Goal: Transaction & Acquisition: Purchase product/service

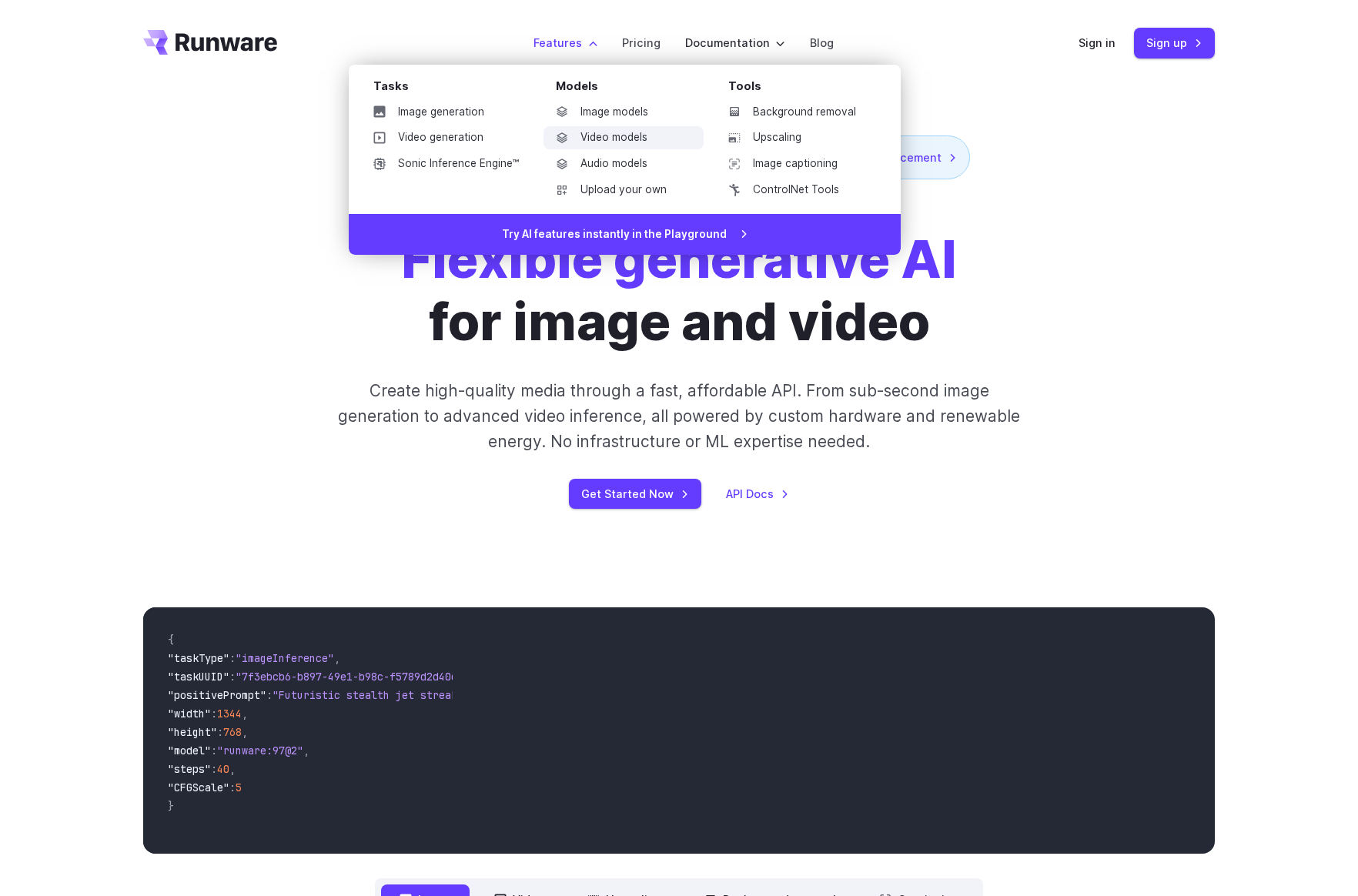
click at [600, 137] on link "Video models" at bounding box center [624, 137] width 160 height 23
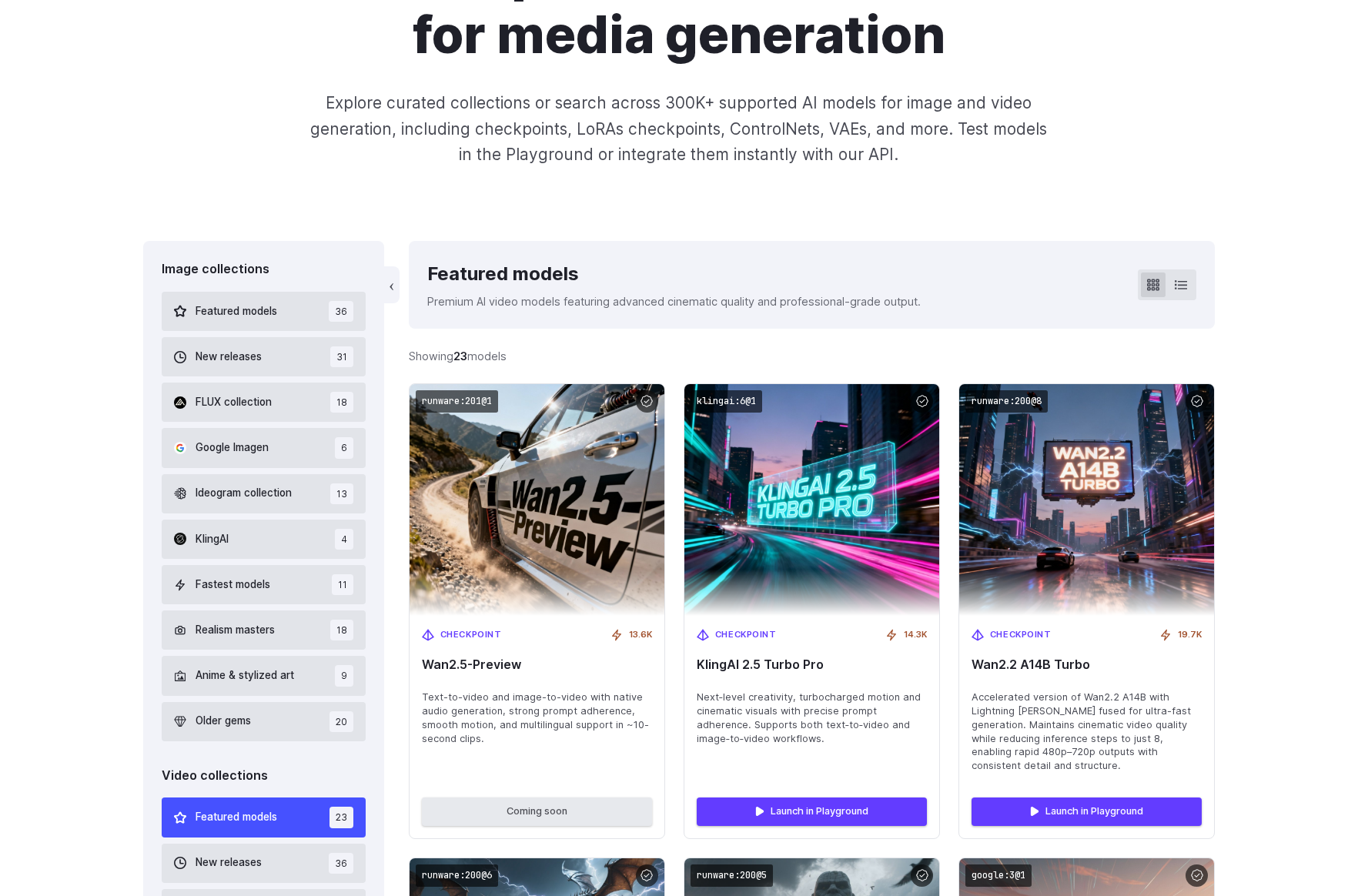
scroll to position [227, 0]
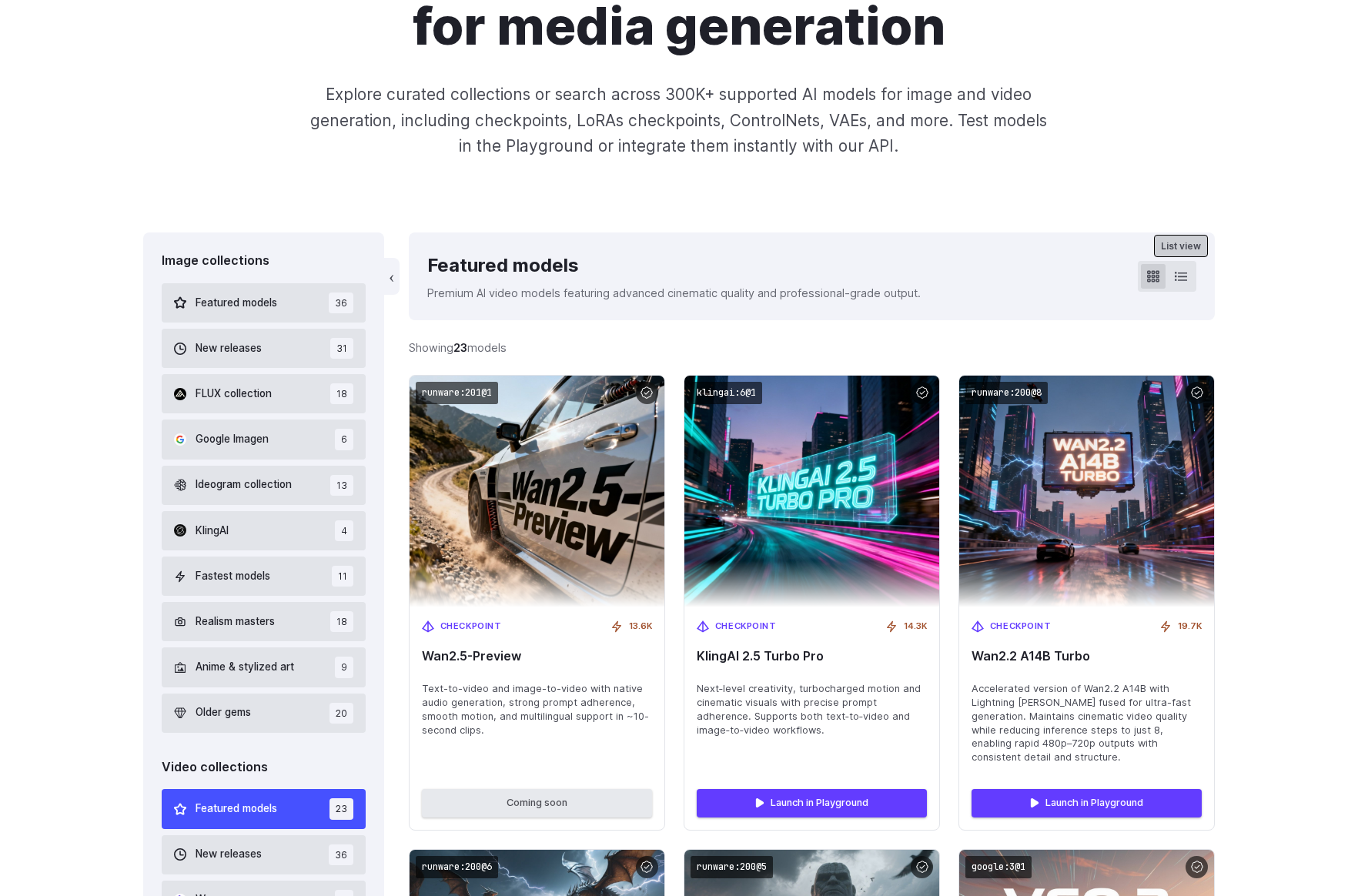
click at [1182, 277] on icon at bounding box center [1181, 277] width 12 height 12
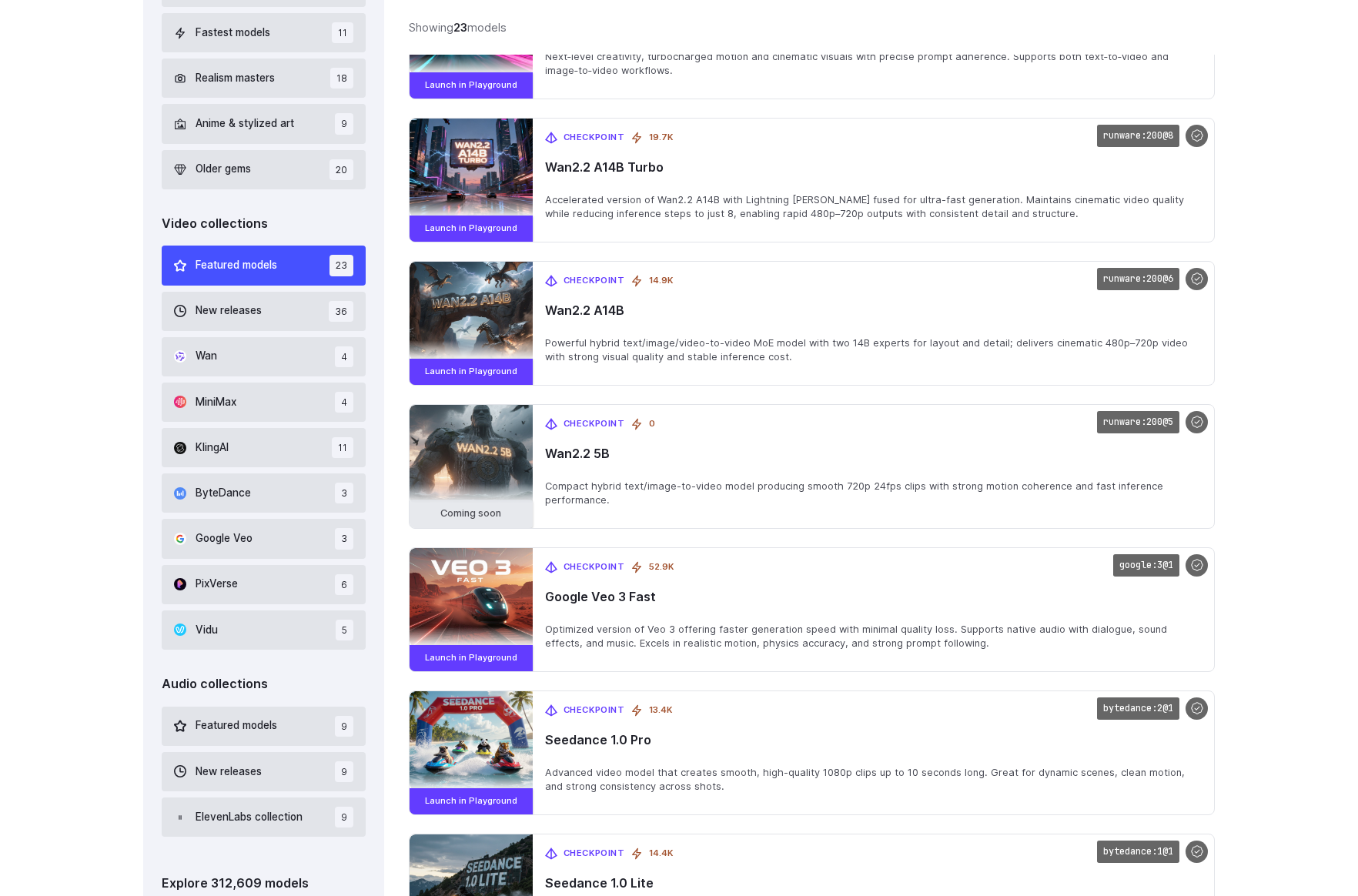
scroll to position [772, 0]
click at [263, 364] on button "Wan 4" at bounding box center [264, 356] width 204 height 39
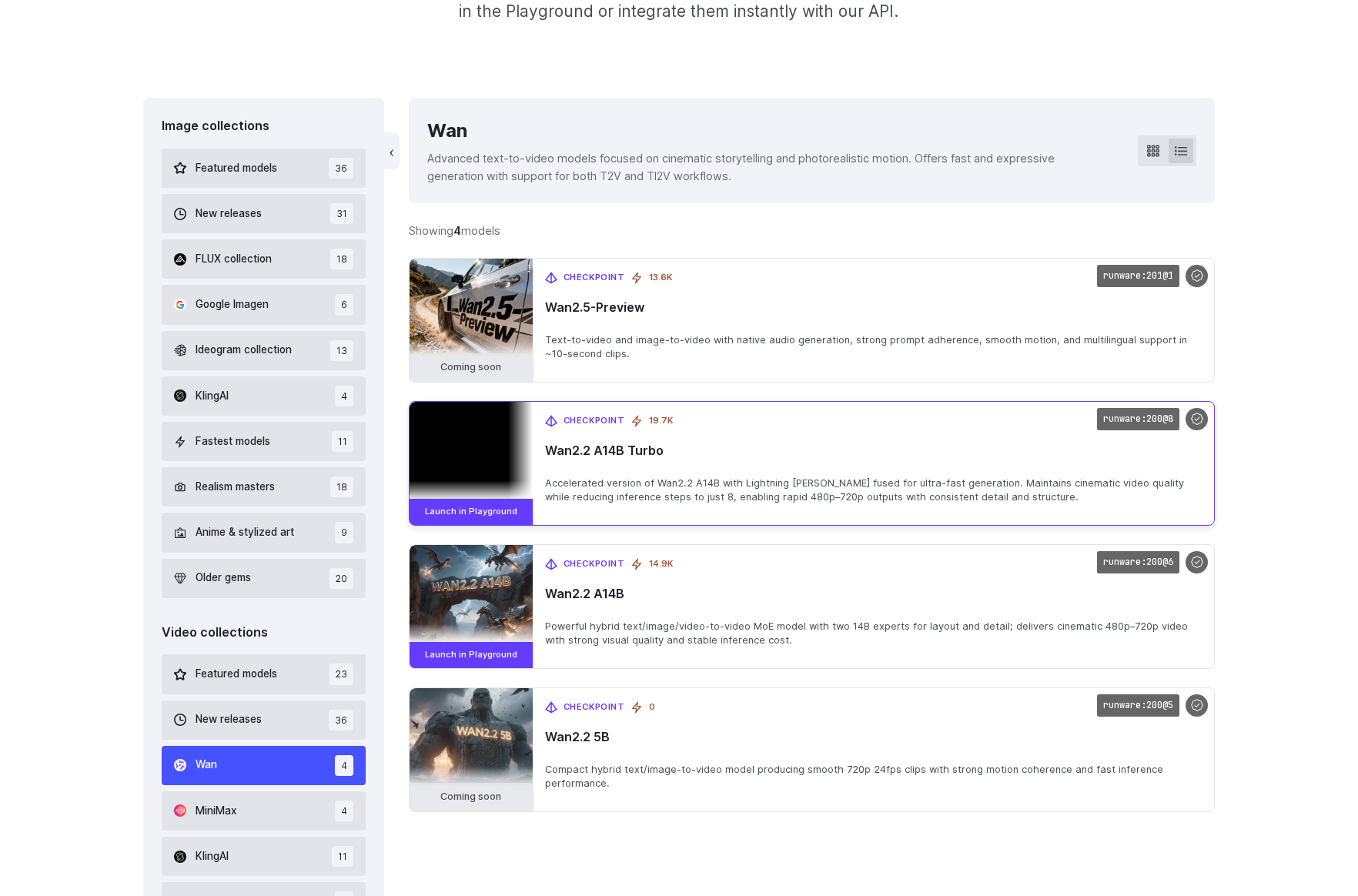
scroll to position [361, 0]
click at [579, 425] on span "Checkpoint" at bounding box center [594, 422] width 62 height 14
click at [481, 514] on link "Launch in Playground" at bounding box center [472, 512] width 124 height 26
click at [766, 473] on div "Checkpoint 19.7K Wan2.2 A14B Turbo Accelerated version of Wan2.2 A14B with Ligh…" at bounding box center [873, 465] width 681 height 124
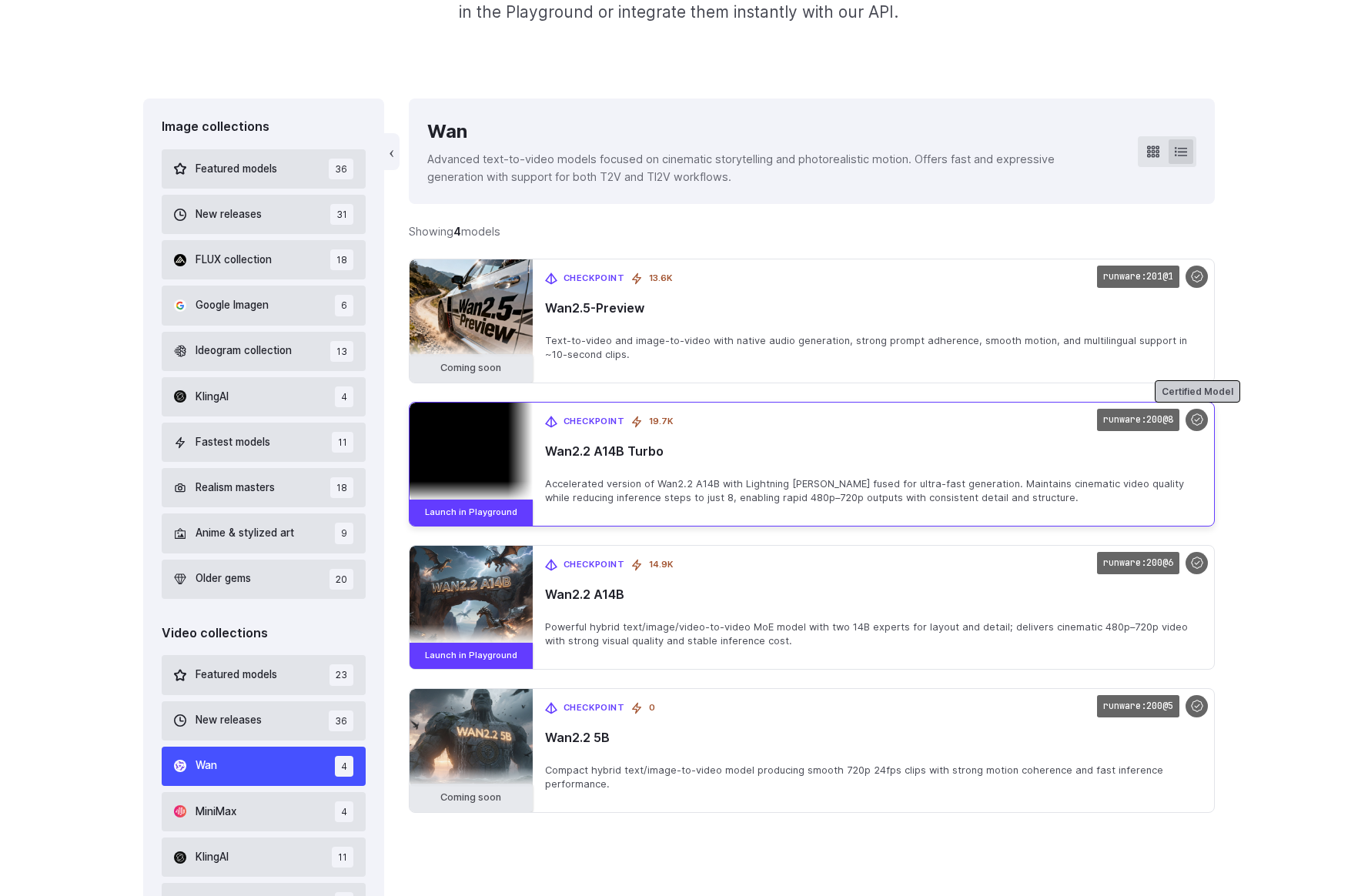
click at [1194, 418] on div at bounding box center [1197, 420] width 23 height 23
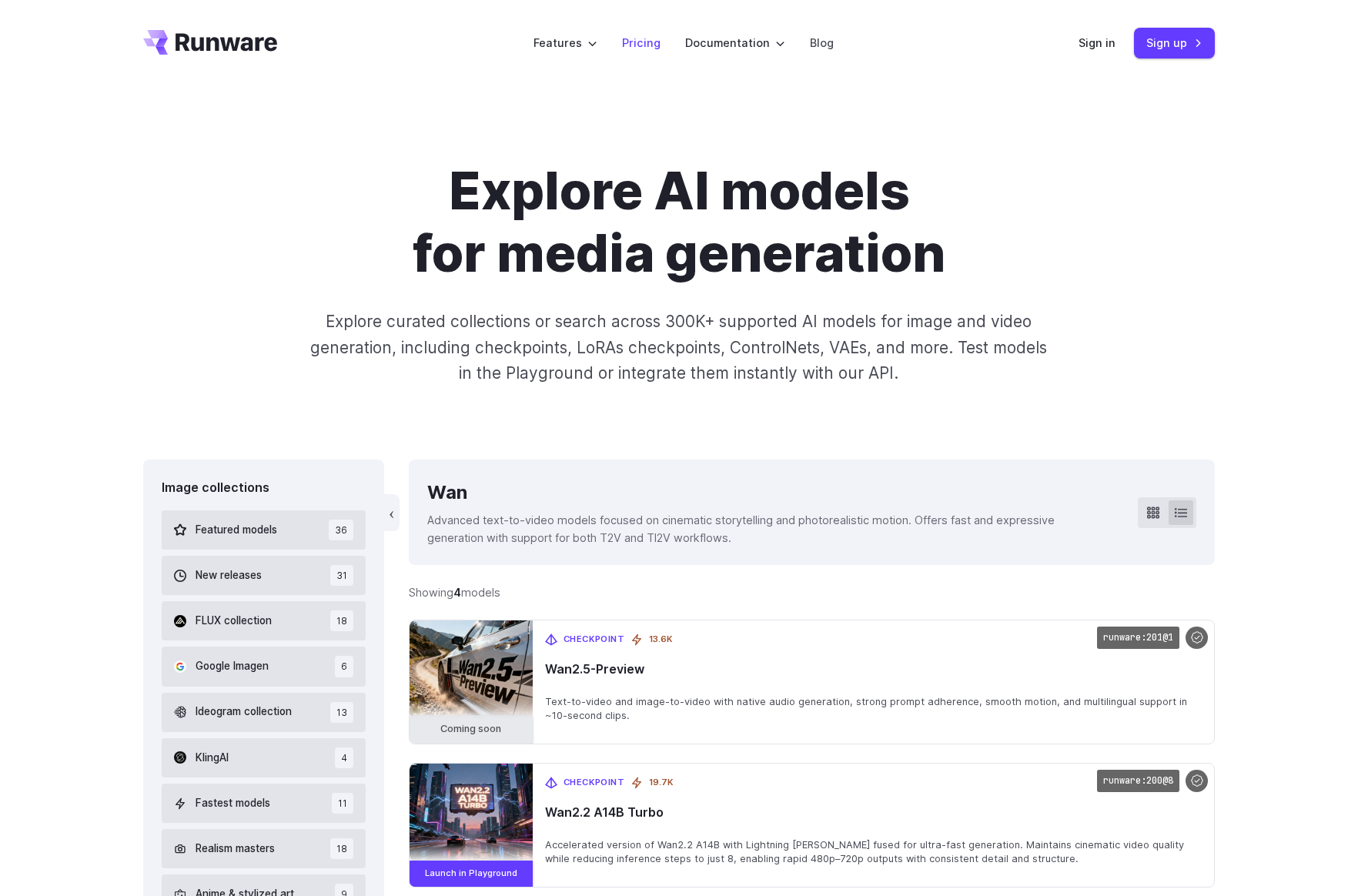
click at [648, 43] on link "Pricing" at bounding box center [641, 43] width 38 height 17
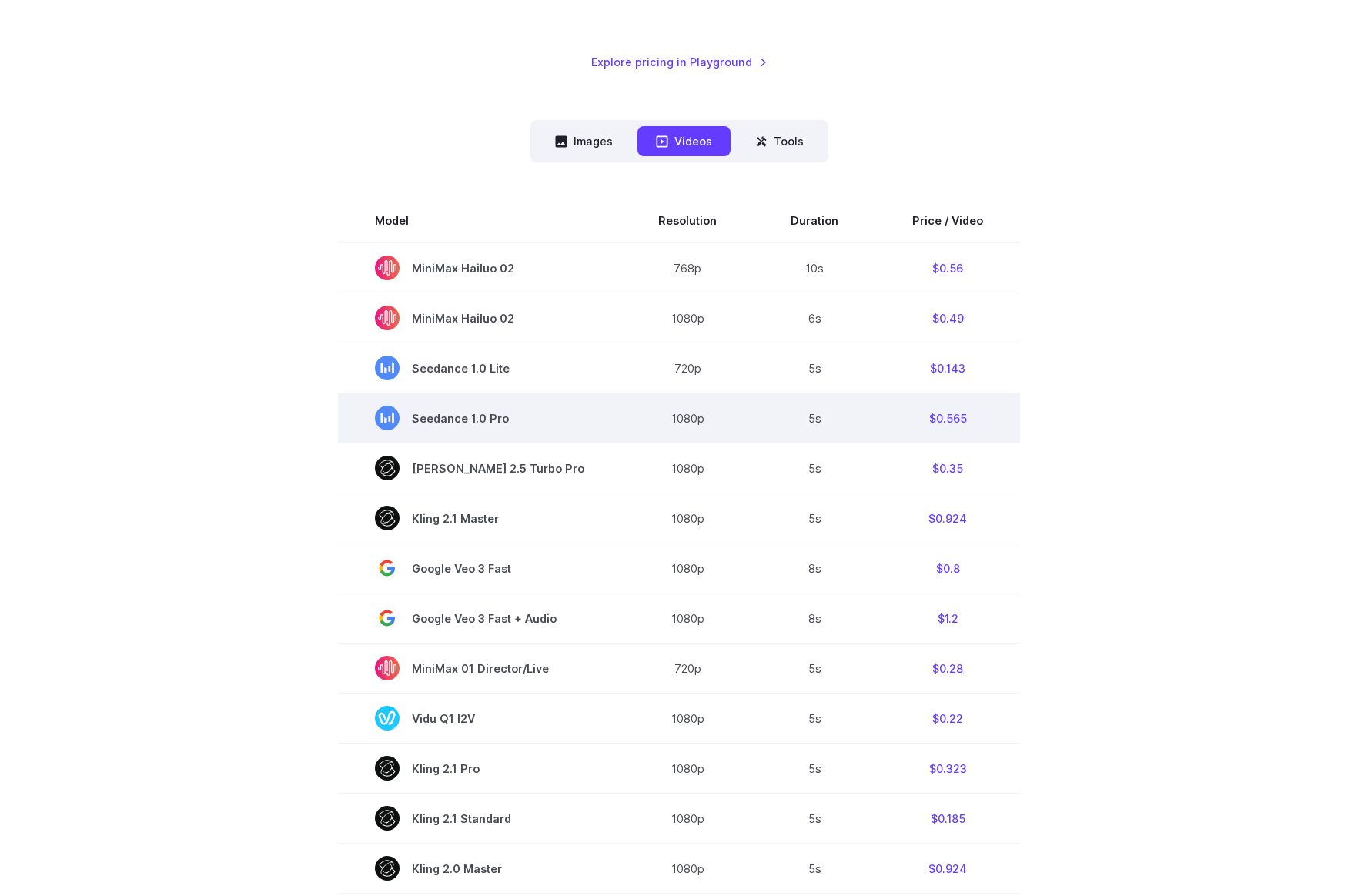
scroll to position [309, 0]
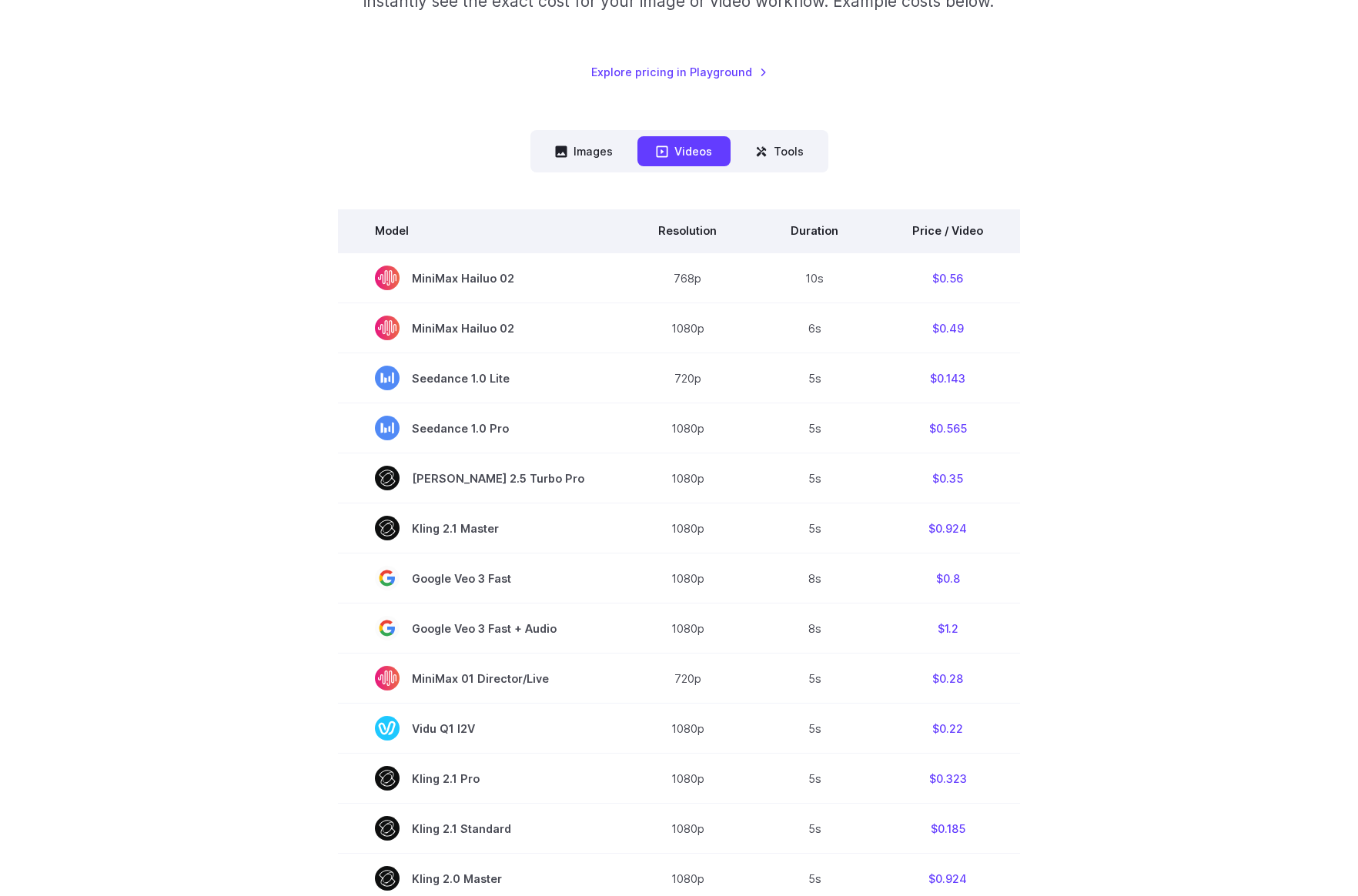
click at [948, 225] on th "Price / Video" at bounding box center [947, 231] width 144 height 43
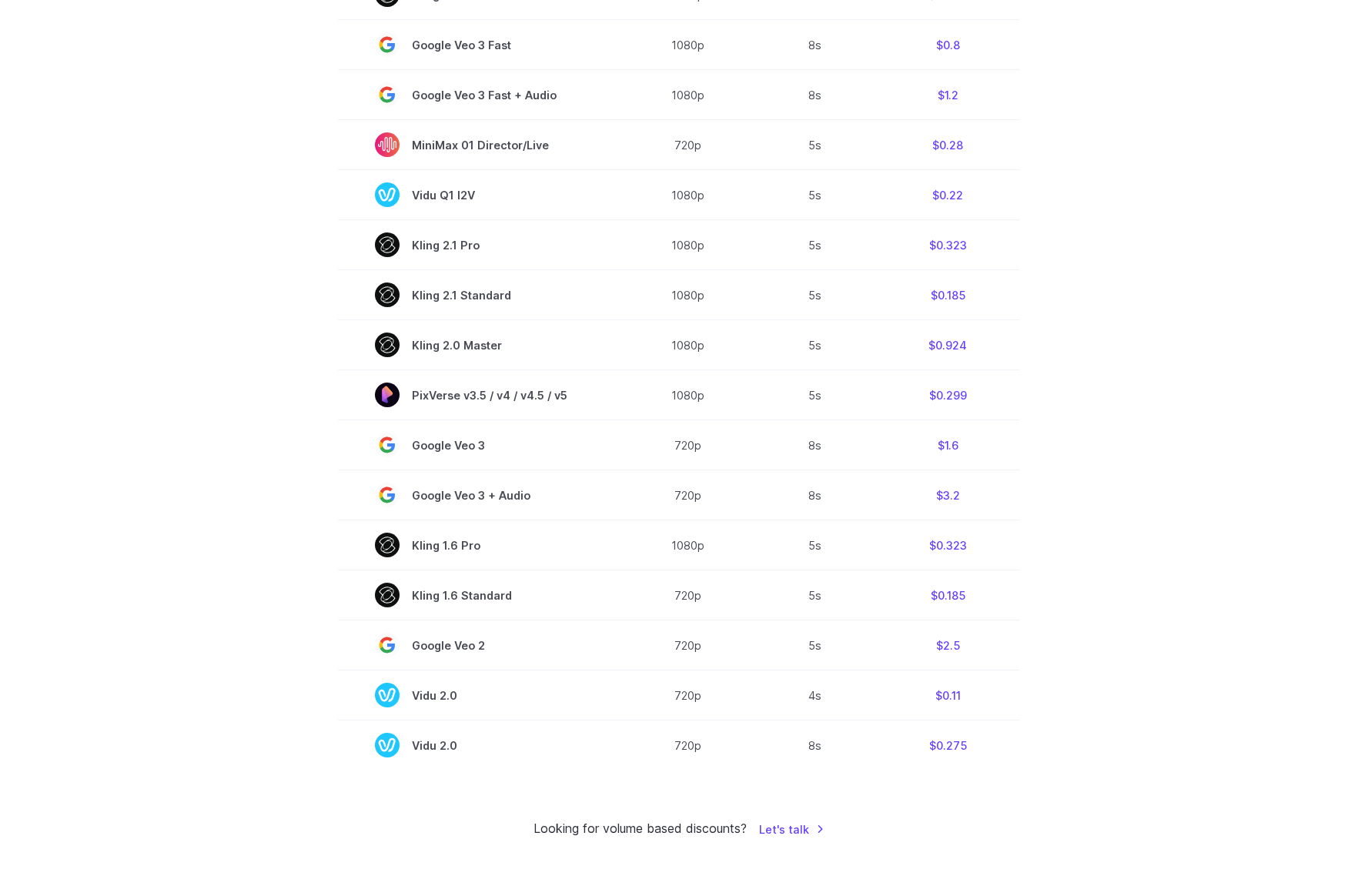
scroll to position [888, 0]
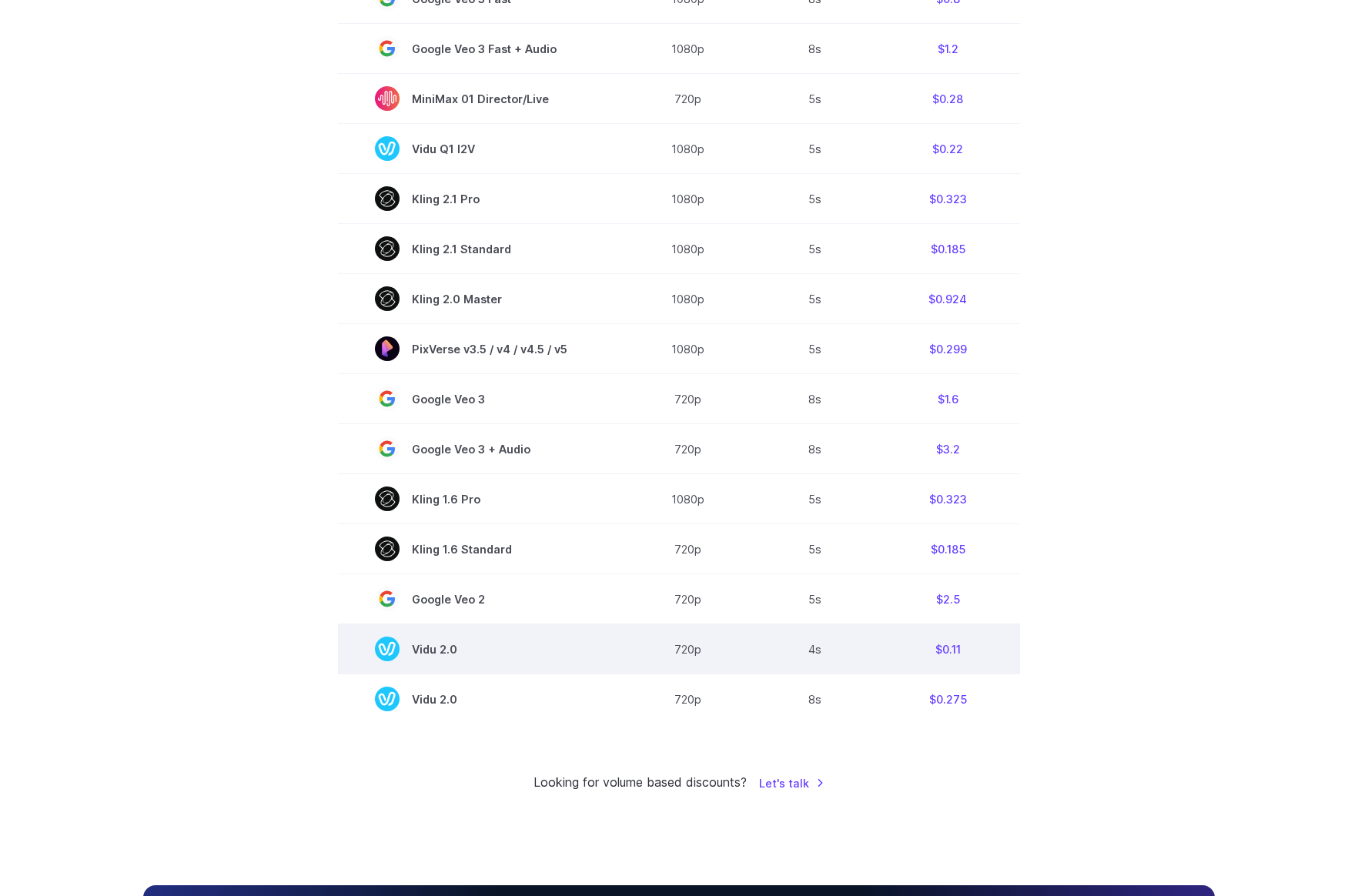
click at [445, 659] on span "Vidu 2.0" at bounding box center [479, 649] width 210 height 24
copy tr "Vidu 2.0"
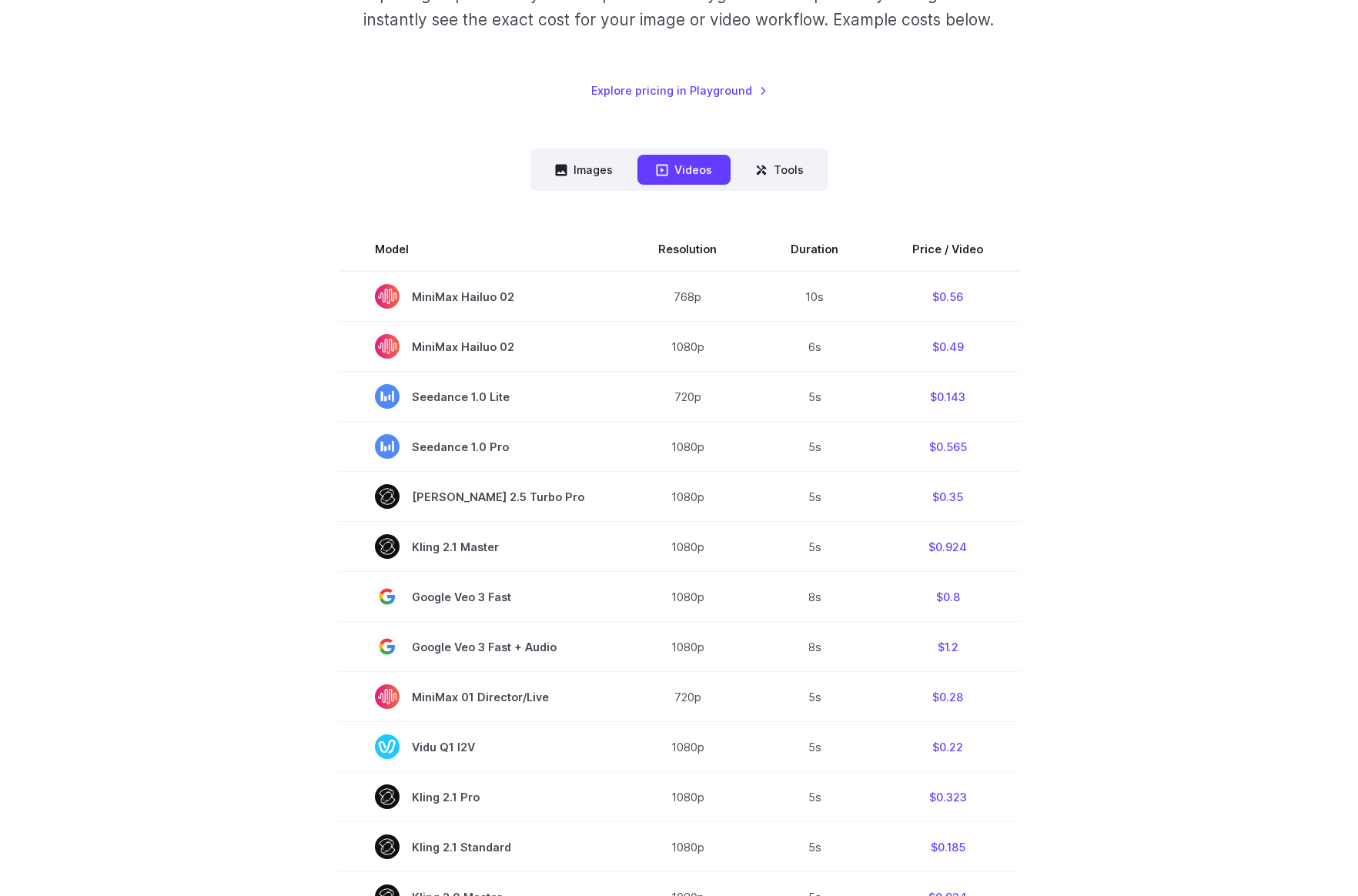
scroll to position [216, 0]
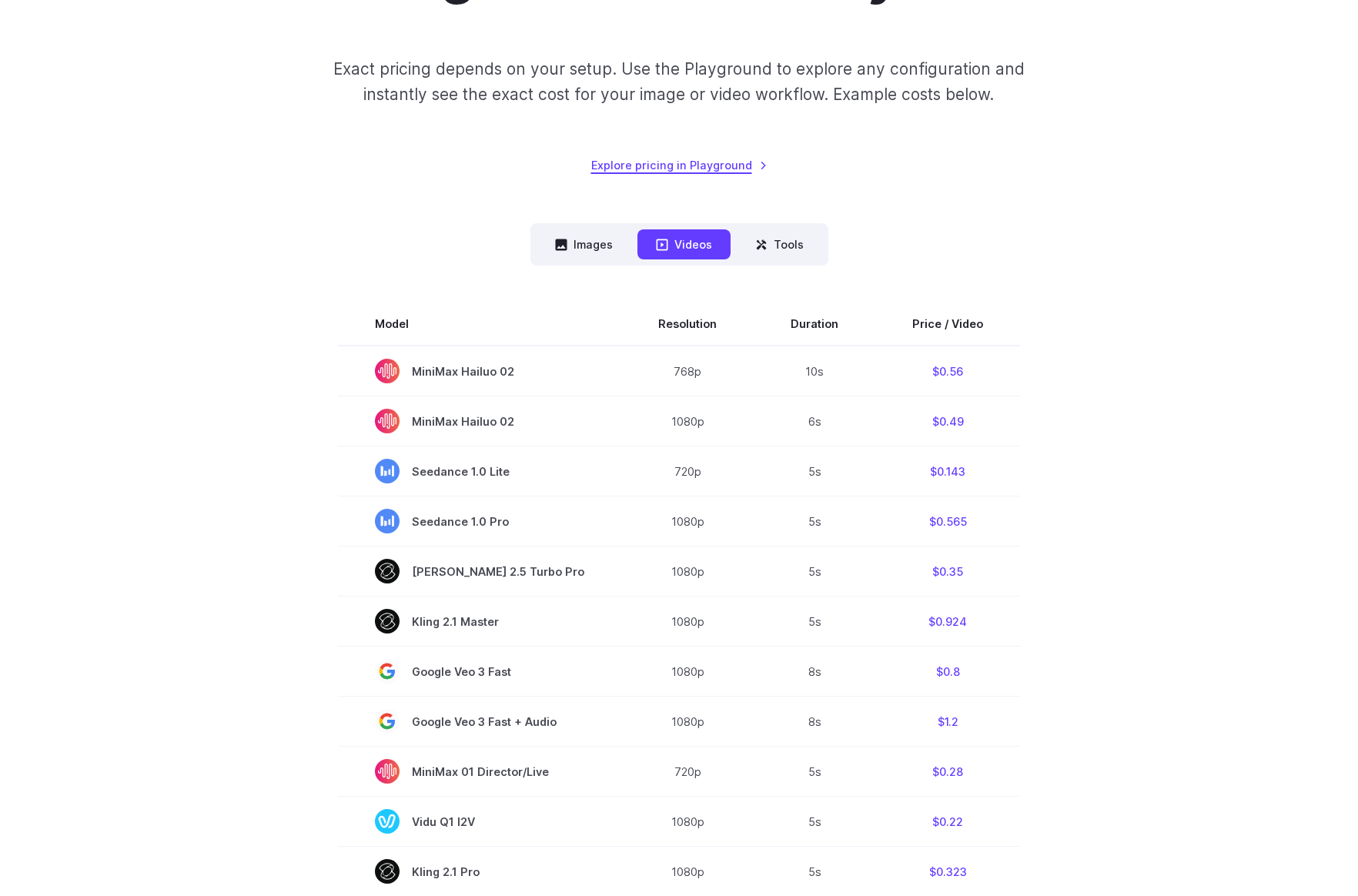
click at [692, 166] on link "Explore pricing in Playground" at bounding box center [679, 165] width 177 height 17
